Goal: Information Seeking & Learning: Learn about a topic

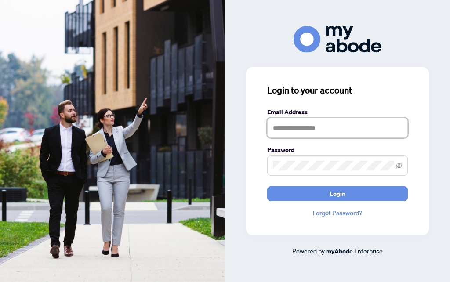
click at [306, 138] on input "text" at bounding box center [337, 128] width 141 height 20
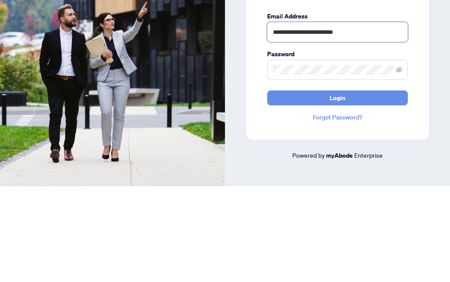
scroll to position [38, 0]
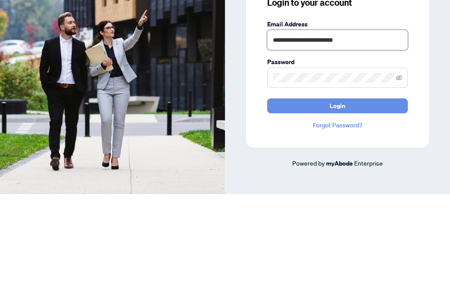
type input "**********"
click at [354, 186] on button "Login" at bounding box center [337, 193] width 141 height 15
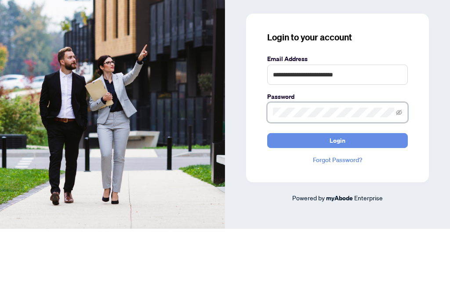
click at [337, 186] on button "Login" at bounding box center [337, 193] width 141 height 15
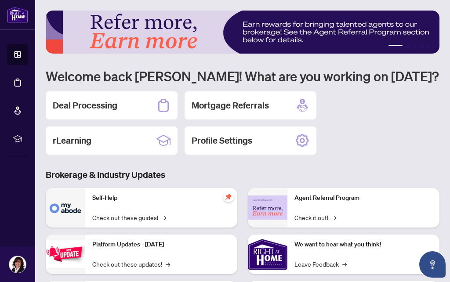
click at [163, 140] on icon at bounding box center [163, 140] width 14 height 14
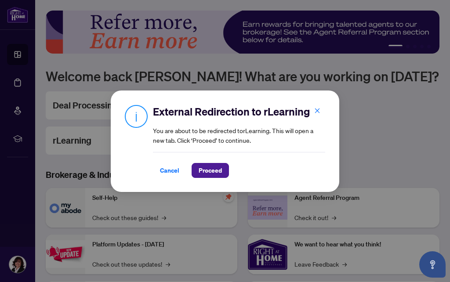
click at [212, 168] on span "Proceed" at bounding box center [209, 170] width 23 height 14
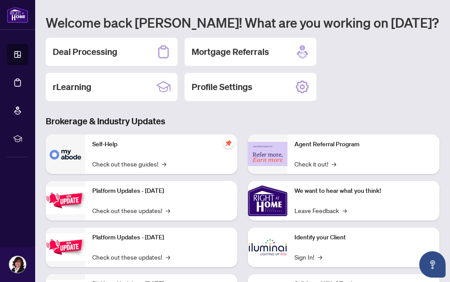
scroll to position [45, 0]
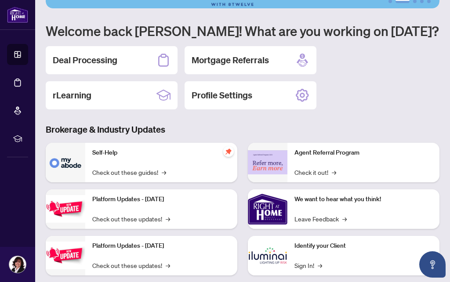
click at [161, 95] on icon at bounding box center [163, 95] width 14 height 14
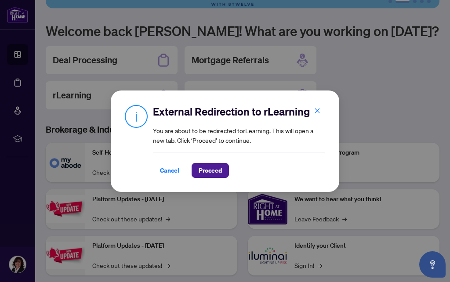
click at [208, 169] on span "Proceed" at bounding box center [209, 170] width 23 height 14
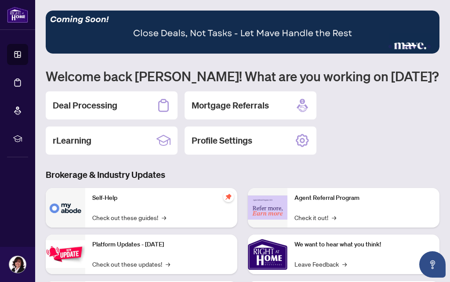
scroll to position [0, 0]
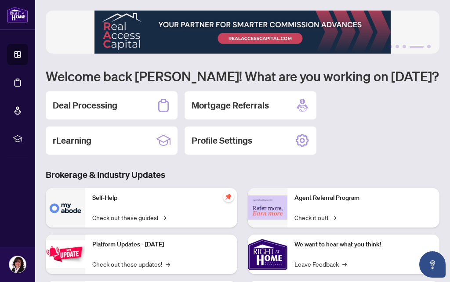
click at [68, 134] on h2 "rLearning" at bounding box center [72, 140] width 39 height 12
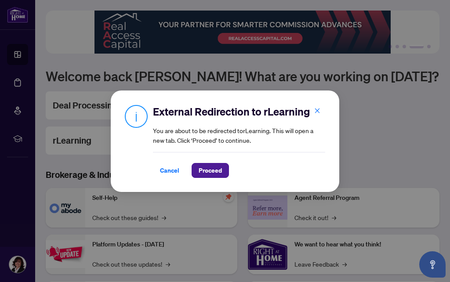
click at [209, 166] on span "Proceed" at bounding box center [209, 170] width 23 height 14
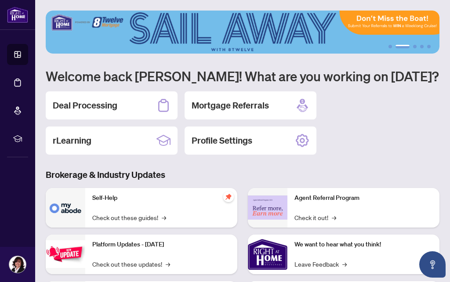
click at [165, 135] on icon at bounding box center [163, 138] width 13 height 7
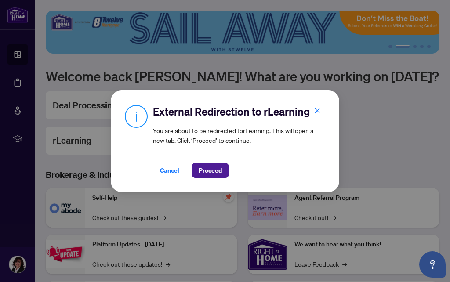
click at [211, 173] on span "Proceed" at bounding box center [209, 170] width 23 height 14
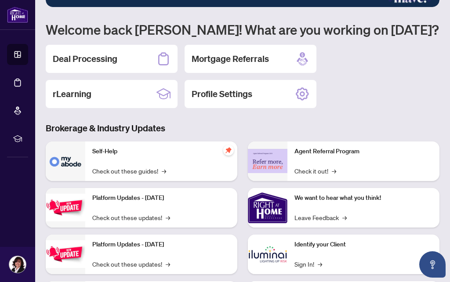
scroll to position [45, 0]
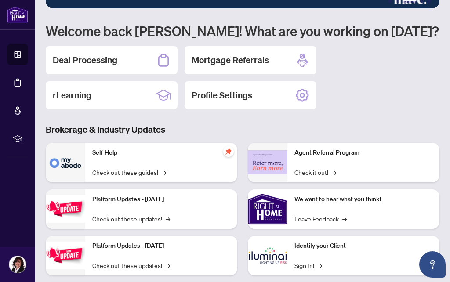
click at [436, 263] on icon "Open asap" at bounding box center [432, 264] width 11 height 11
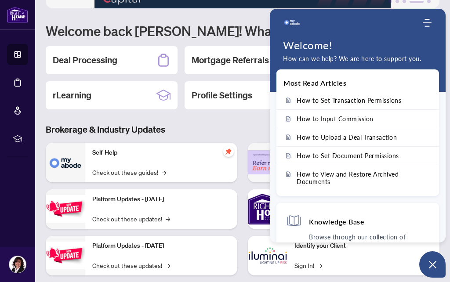
click at [13, 209] on div "Dashboard Deal Processing Mortgage Referrals rLearning Rosa Fernandes rosa.fern…" at bounding box center [17, 141] width 35 height 282
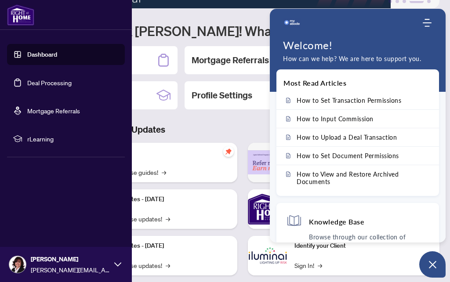
click at [40, 139] on span "rLearning" at bounding box center [72, 139] width 91 height 10
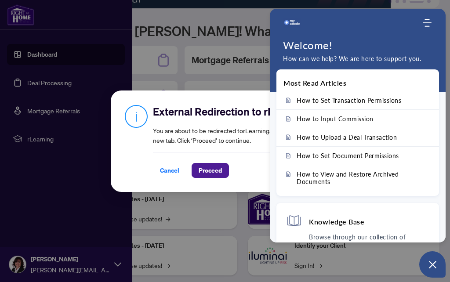
click at [212, 163] on span "Proceed" at bounding box center [209, 170] width 23 height 14
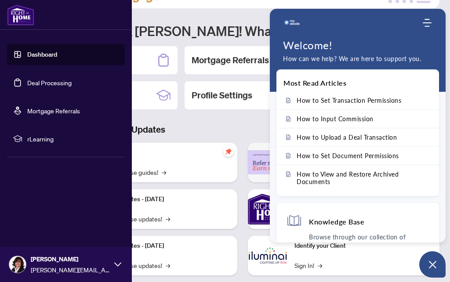
scroll to position [0, 0]
click at [431, 259] on icon "Open asap" at bounding box center [432, 264] width 11 height 11
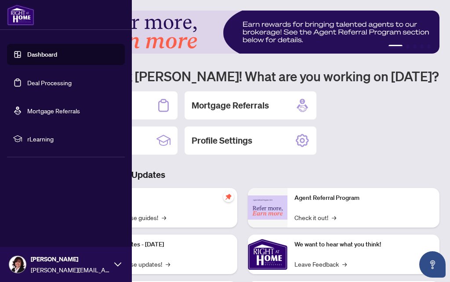
click at [33, 141] on span "rLearning" at bounding box center [72, 139] width 91 height 10
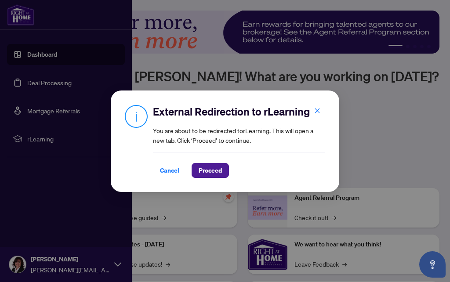
click at [166, 170] on span "Cancel" at bounding box center [169, 170] width 19 height 14
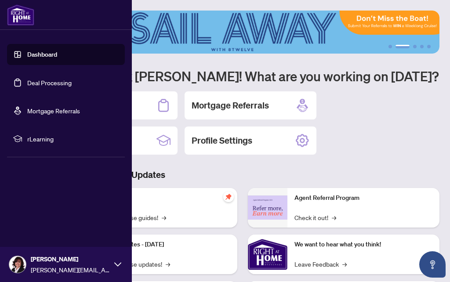
click at [23, 143] on li "rLearning" at bounding box center [66, 138] width 118 height 21
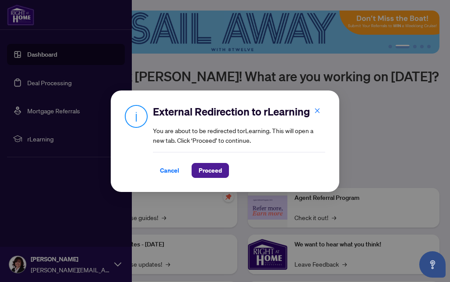
click at [205, 164] on span "Proceed" at bounding box center [209, 170] width 23 height 14
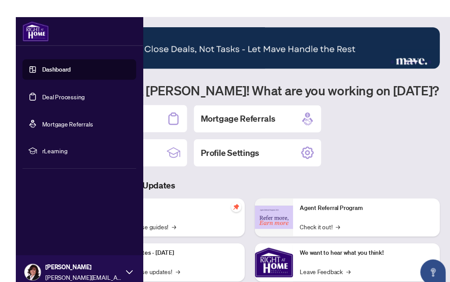
scroll to position [10, 0]
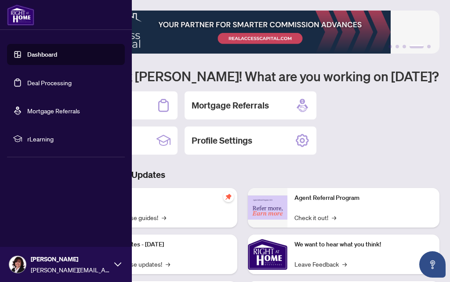
click at [166, 133] on icon at bounding box center [163, 140] width 14 height 14
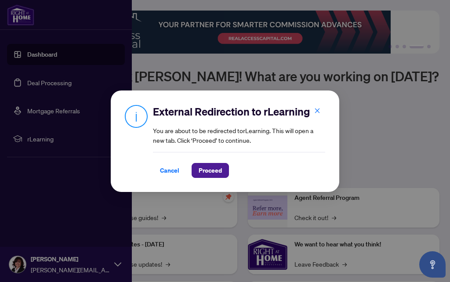
click at [212, 163] on span "Proceed" at bounding box center [209, 170] width 23 height 14
